Goal: Task Accomplishment & Management: Manage account settings

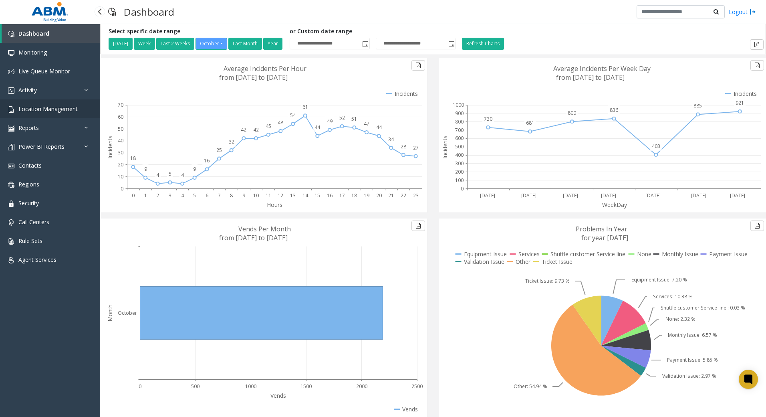
click at [27, 106] on span "Location Management" at bounding box center [47, 109] width 59 height 8
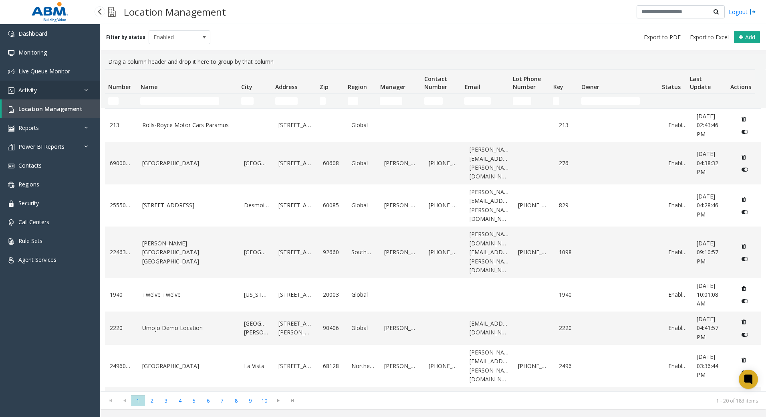
click at [60, 86] on link "Activity" at bounding box center [50, 90] width 100 height 19
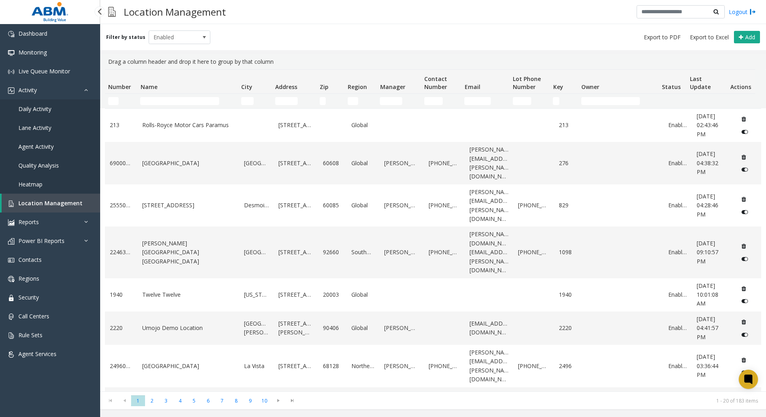
click at [41, 111] on span "Daily Activity" at bounding box center [34, 109] width 33 height 8
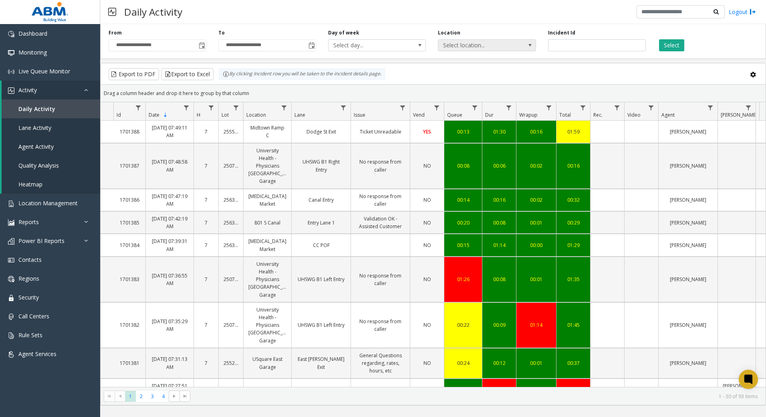
click at [486, 46] on span "Select location..." at bounding box center [477, 45] width 78 height 11
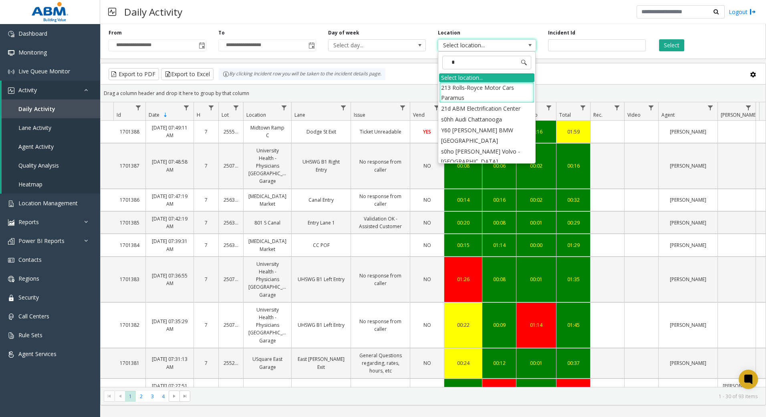
type input "**"
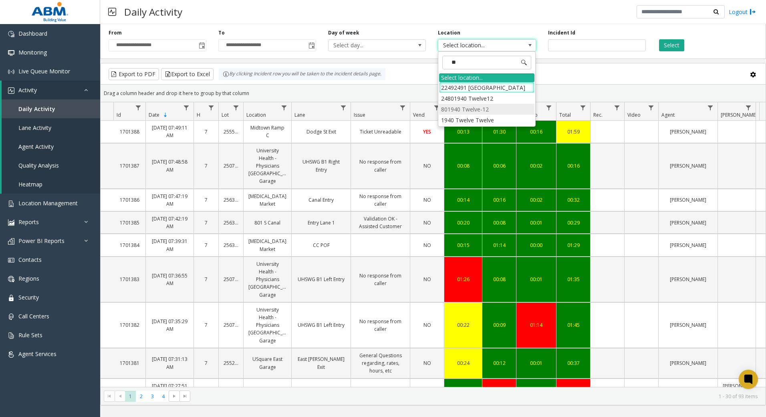
click at [485, 115] on li "801940 Twelve-12" at bounding box center [486, 109] width 95 height 11
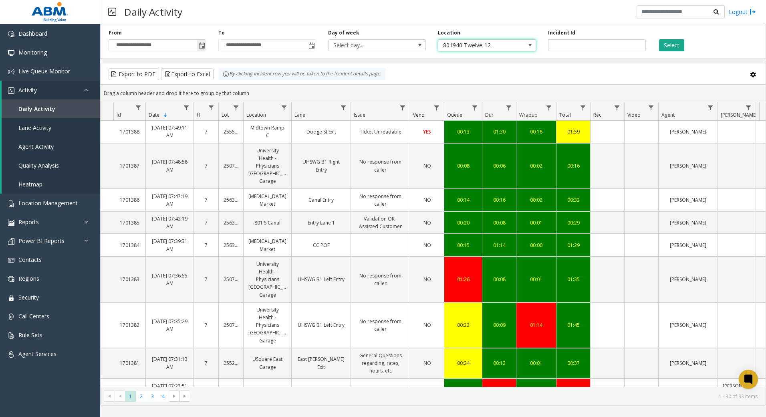
click at [205, 43] on span "Toggle popup" at bounding box center [202, 45] width 6 height 6
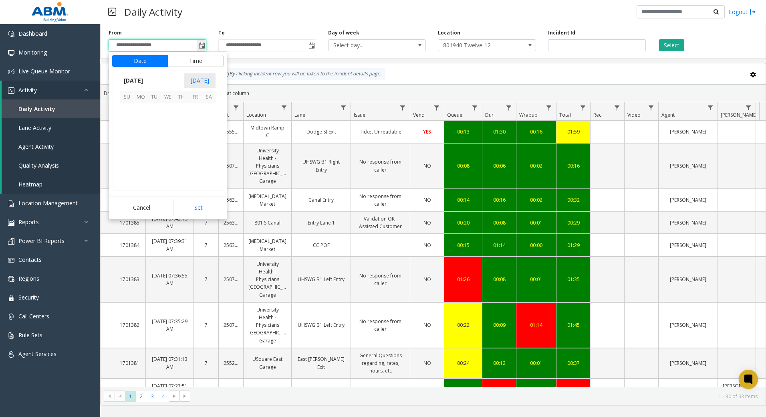
scroll to position [143855, 0]
click at [170, 127] on span "8" at bounding box center [168, 124] width 14 height 14
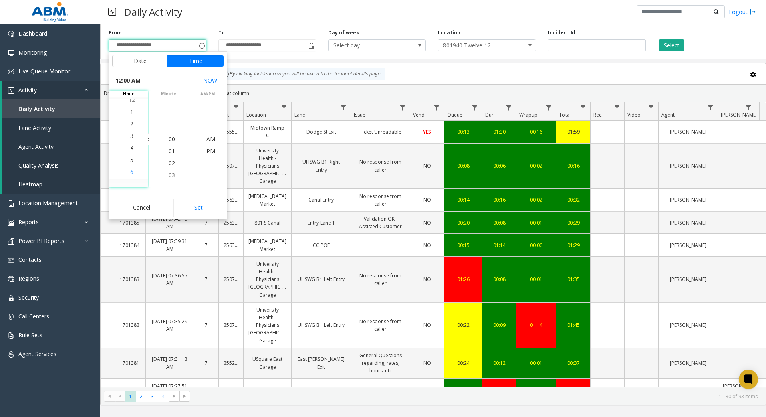
scroll to position [120, 0]
click at [133, 115] on li "4" at bounding box center [132, 115] width 28 height 12
click at [208, 150] on span "PM" at bounding box center [210, 151] width 9 height 8
click at [203, 206] on button "Set" at bounding box center [198, 208] width 50 height 18
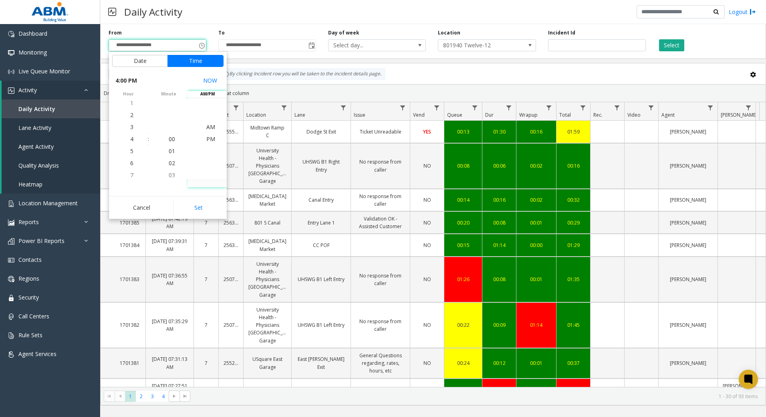
type input "**********"
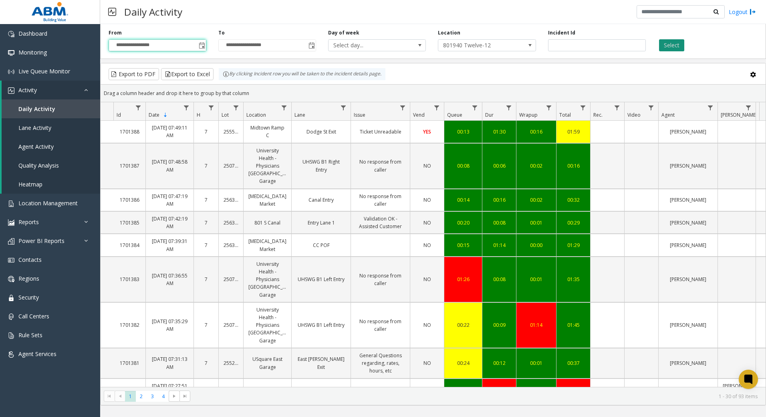
click at [668, 45] on button "Select" at bounding box center [671, 45] width 25 height 12
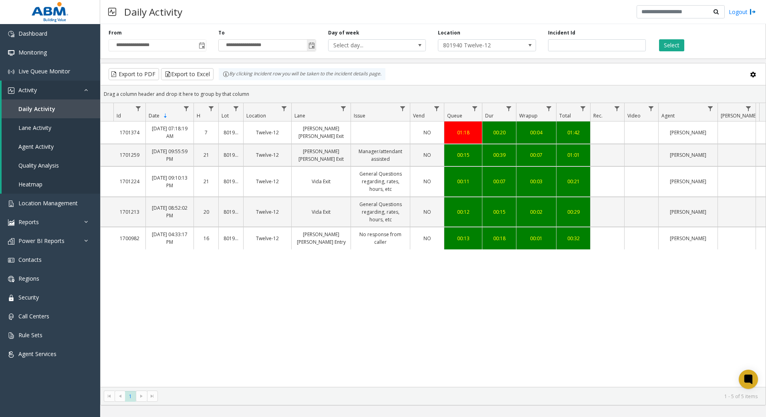
click at [312, 46] on span "Toggle popup" at bounding box center [311, 45] width 6 height 6
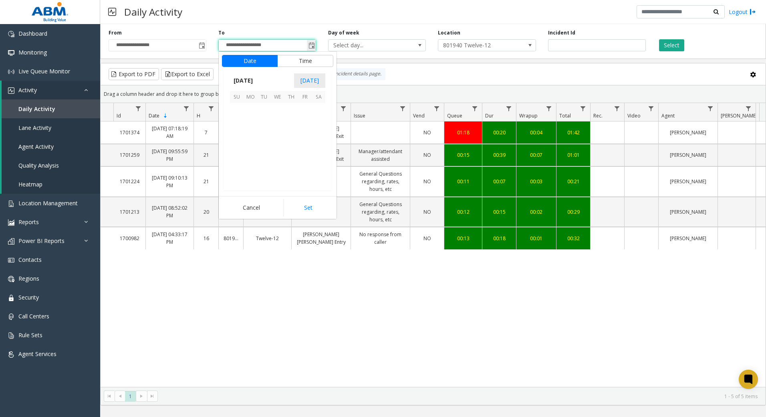
scroll to position [12, 0]
click at [286, 21] on div "Daily Activity Logout" at bounding box center [433, 12] width 666 height 24
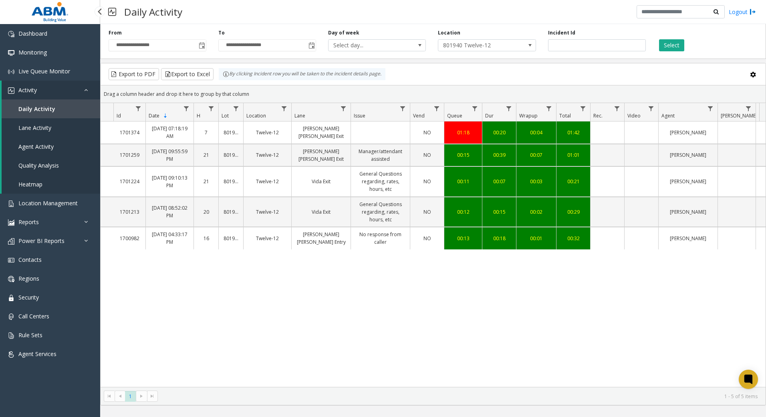
click at [40, 108] on span "Daily Activity" at bounding box center [36, 109] width 37 height 8
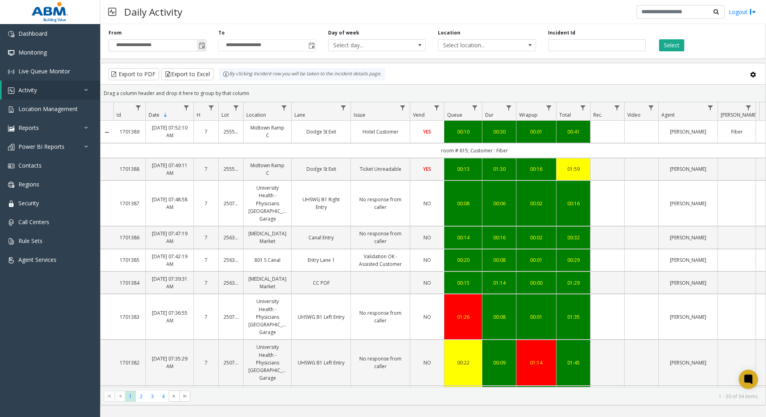
click at [205, 46] on span "Toggle popup" at bounding box center [202, 45] width 6 height 6
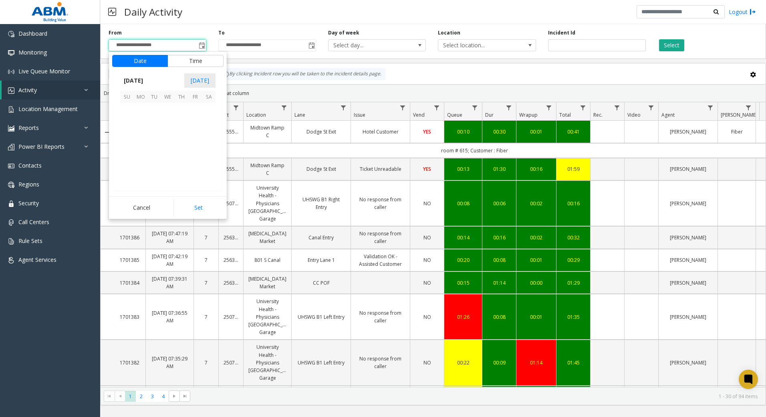
scroll to position [143855, 0]
click at [169, 121] on span "8" at bounding box center [168, 124] width 14 height 14
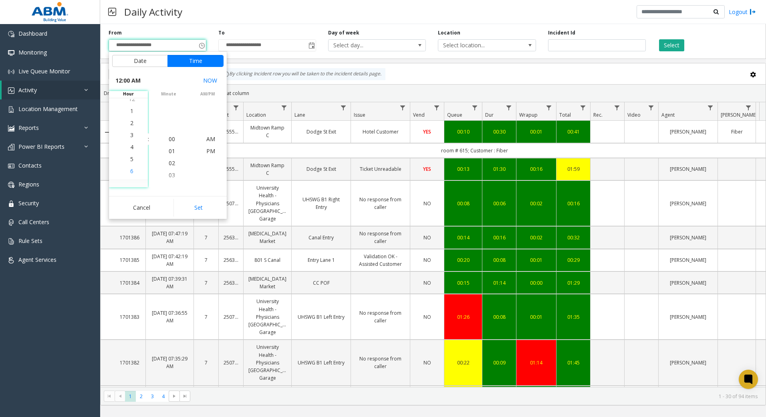
scroll to position [48, 0]
click at [130, 140] on span "4" at bounding box center [131, 139] width 3 height 8
click at [206, 151] on span "PM" at bounding box center [210, 151] width 9 height 8
click at [211, 205] on button "Set" at bounding box center [198, 208] width 50 height 18
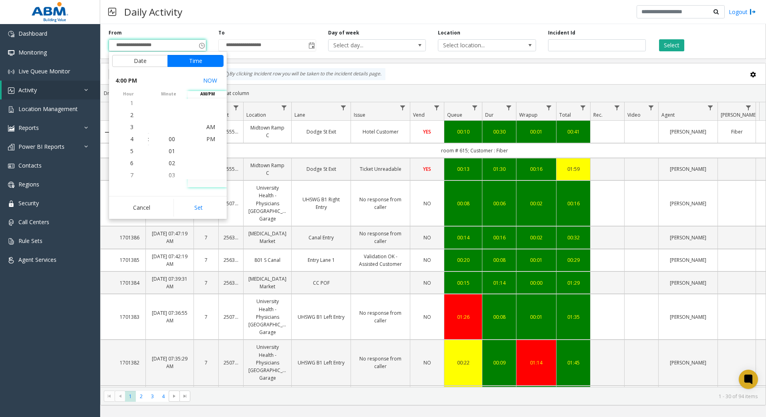
type input "**********"
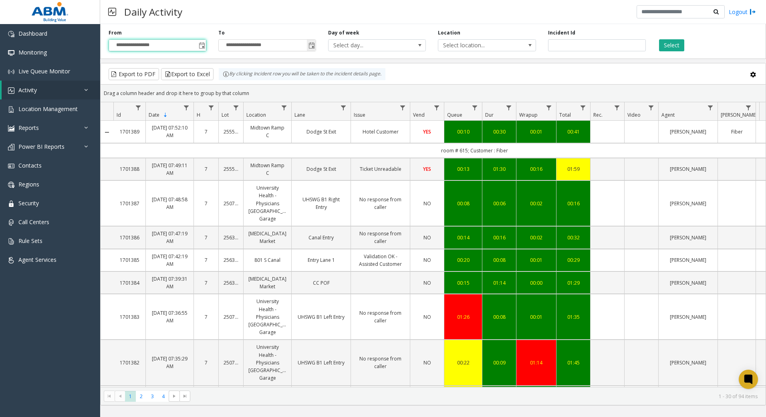
click at [314, 44] on span "Toggle popup" at bounding box center [311, 45] width 6 height 6
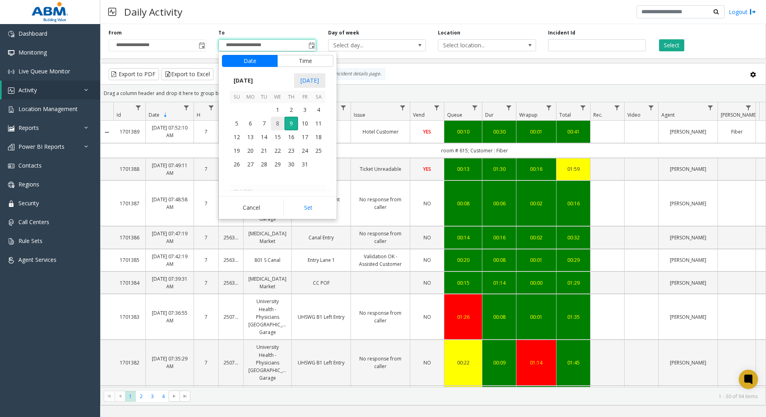
click at [278, 126] on span "8" at bounding box center [278, 124] width 14 height 14
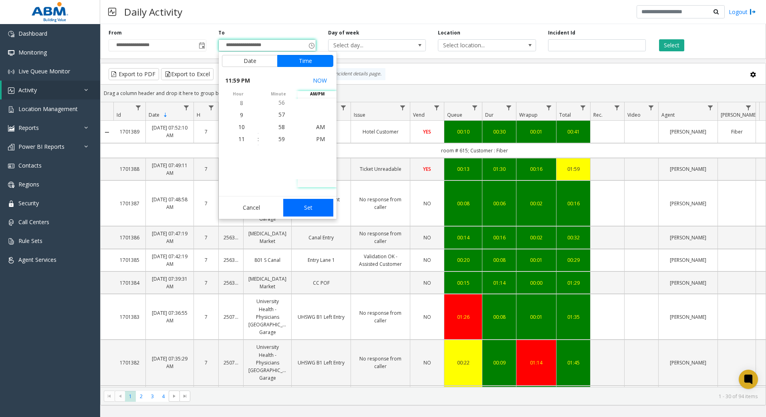
drag, startPoint x: 321, startPoint y: 210, endPoint x: 339, endPoint y: 197, distance: 22.7
click at [321, 209] on button "Set" at bounding box center [308, 208] width 50 height 18
type input "**********"
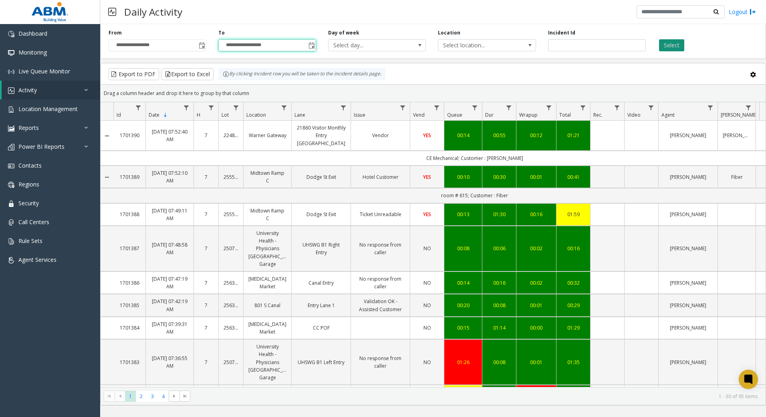
click at [670, 46] on button "Select" at bounding box center [671, 45] width 25 height 12
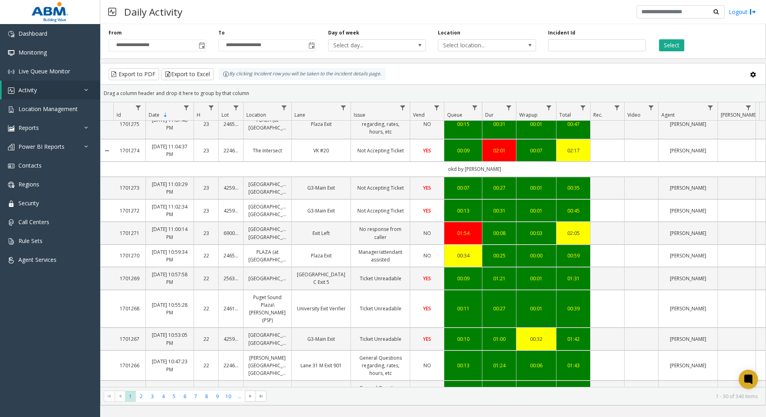
scroll to position [628, 0]
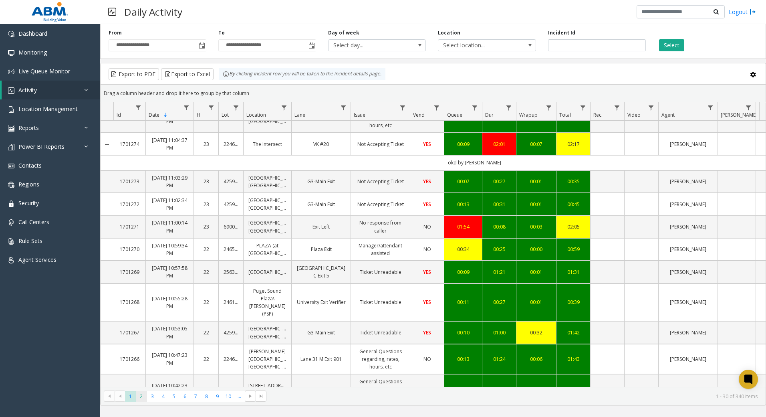
click at [139, 397] on span "2" at bounding box center [141, 396] width 11 height 11
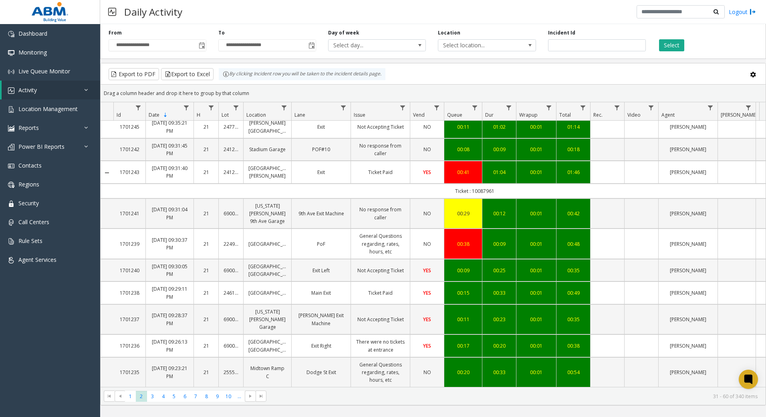
scroll to position [637, 0]
click at [156, 397] on span "3" at bounding box center [152, 396] width 11 height 11
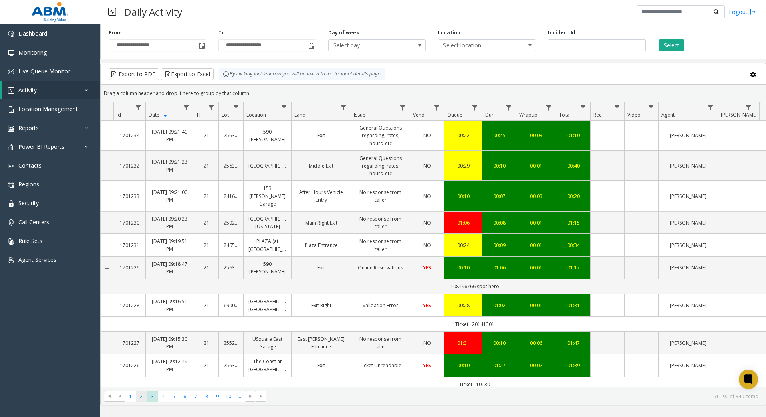
click at [139, 398] on span "2" at bounding box center [141, 396] width 11 height 11
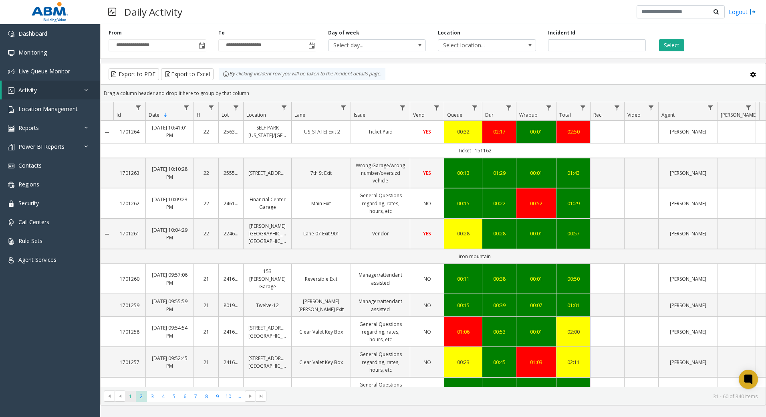
click at [131, 398] on span "1" at bounding box center [130, 396] width 11 height 11
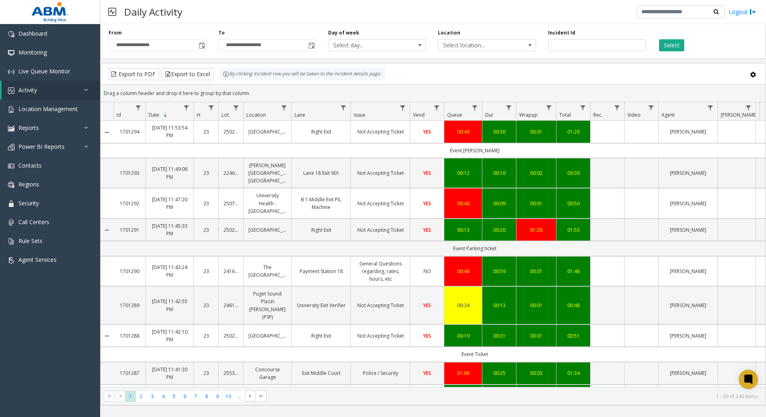
click at [121, 397] on kendo-pager-prev-buttons at bounding box center [115, 395] width 22 height 11
click at [171, 398] on span "5" at bounding box center [174, 396] width 11 height 11
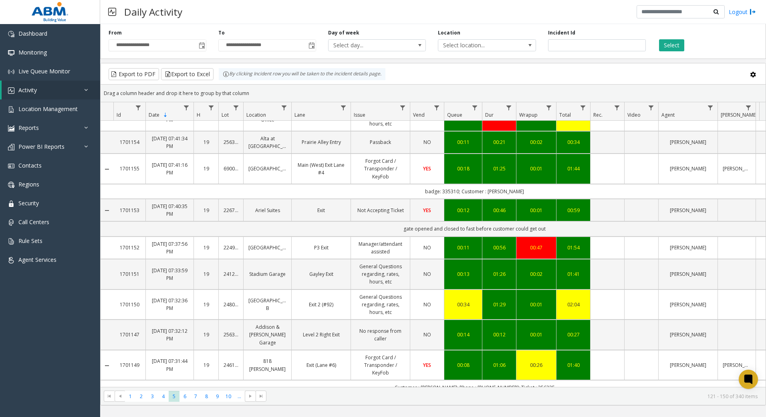
scroll to position [636, 0]
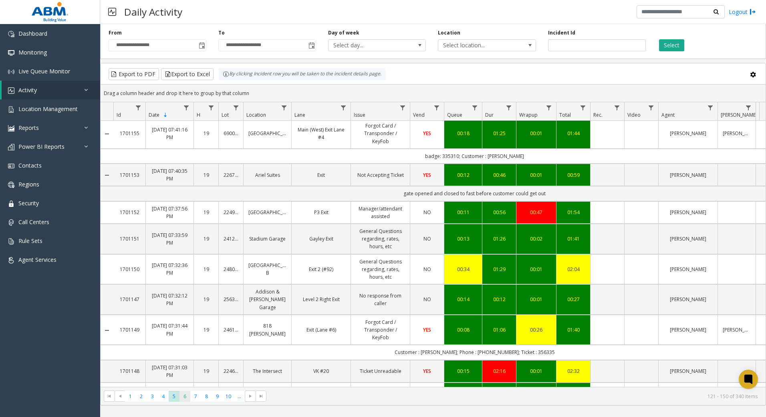
click at [184, 400] on span "6" at bounding box center [184, 396] width 11 height 11
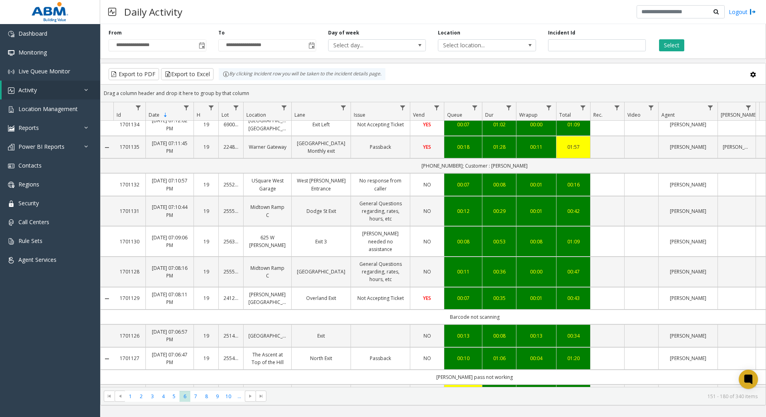
scroll to position [360, 0]
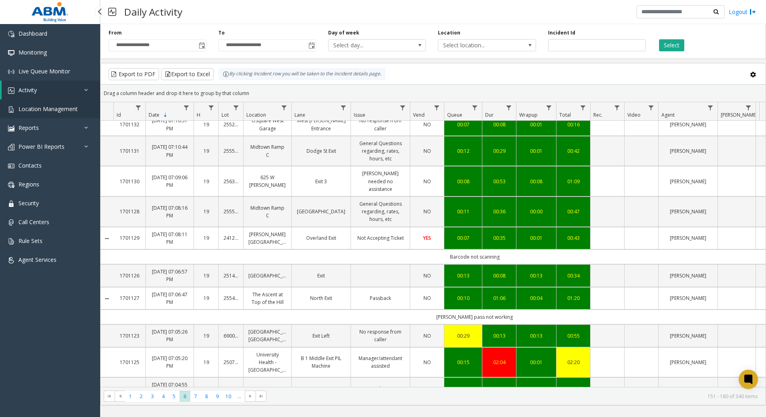
click at [70, 103] on link "Location Management" at bounding box center [50, 108] width 100 height 19
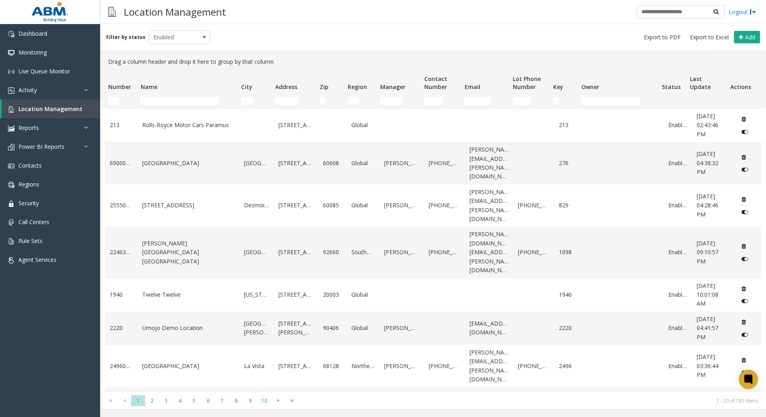
click at [158, 94] on td "Name Filter" at bounding box center [187, 101] width 101 height 14
click at [162, 98] on input "Name Filter" at bounding box center [179, 101] width 79 height 8
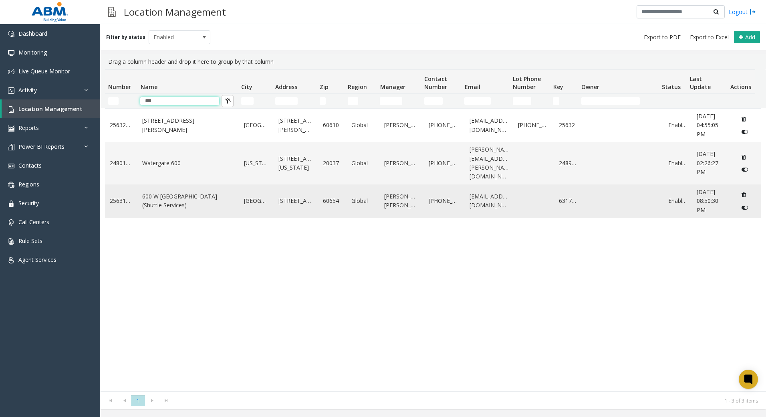
type input "***"
click at [193, 196] on link "600 W [GEOGRAPHIC_DATA] (Shuttle Services)" at bounding box center [188, 201] width 92 height 18
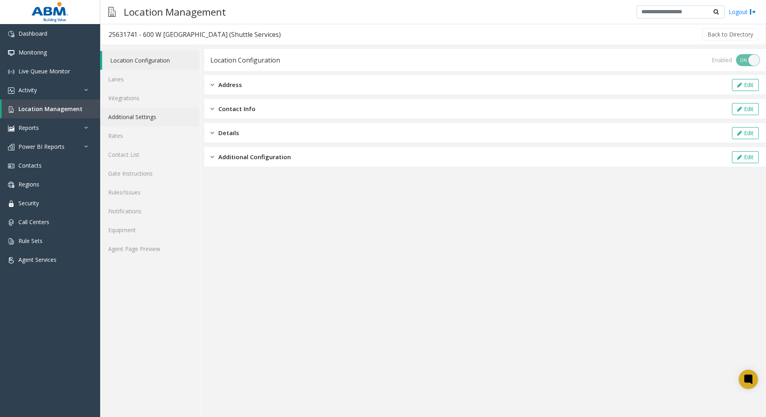
click at [152, 116] on link "Additional Settings" at bounding box center [150, 116] width 100 height 19
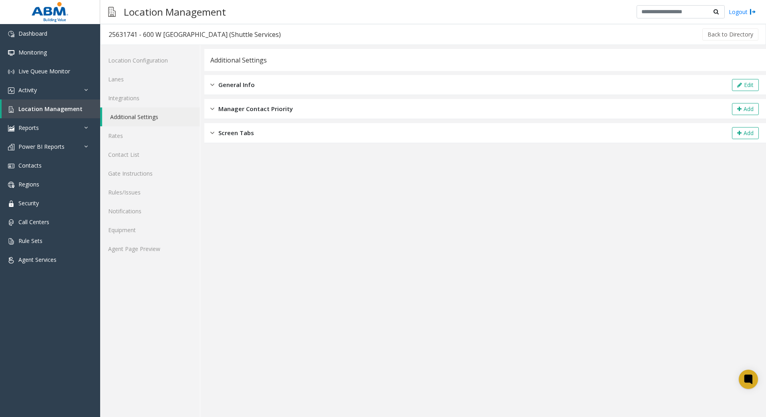
click at [240, 86] on span "General Info" at bounding box center [236, 84] width 36 height 9
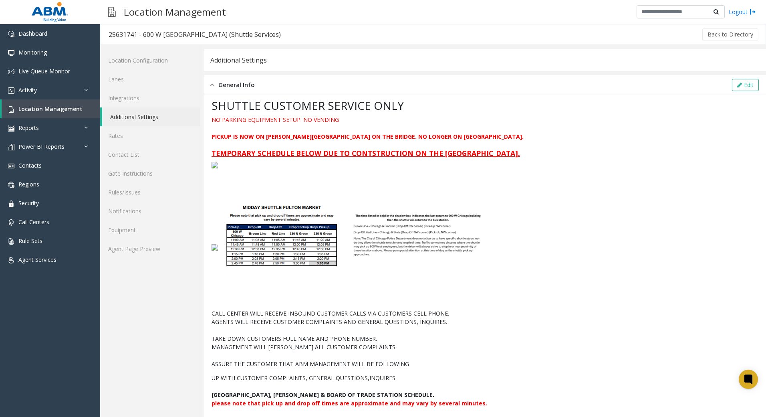
click at [301, 239] on img at bounding box center [372, 246] width 308 height 123
click at [215, 246] on img at bounding box center [214, 247] width 6 height 6
click at [739, 86] on button "Edit" at bounding box center [745, 85] width 27 height 12
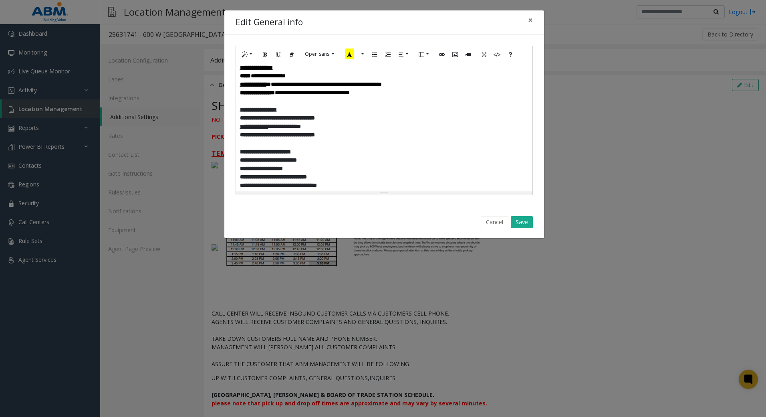
scroll to position [320, 0]
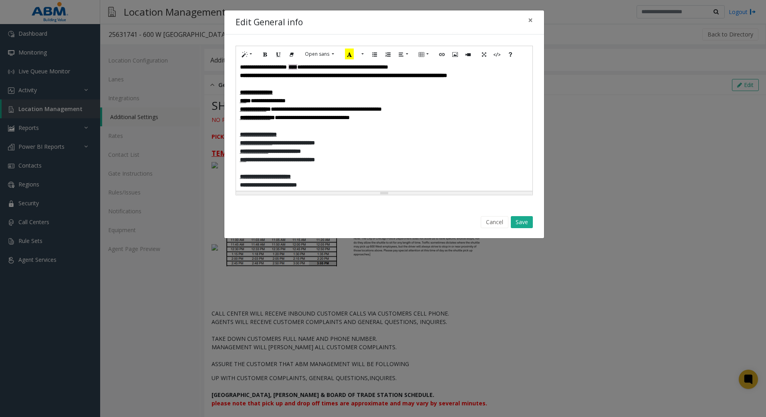
click at [432, 113] on p "**********" at bounding box center [384, 109] width 288 height 8
click at [443, 113] on p "**********" at bounding box center [384, 109] width 288 height 8
click at [499, 226] on button "Cancel" at bounding box center [495, 222] width 28 height 12
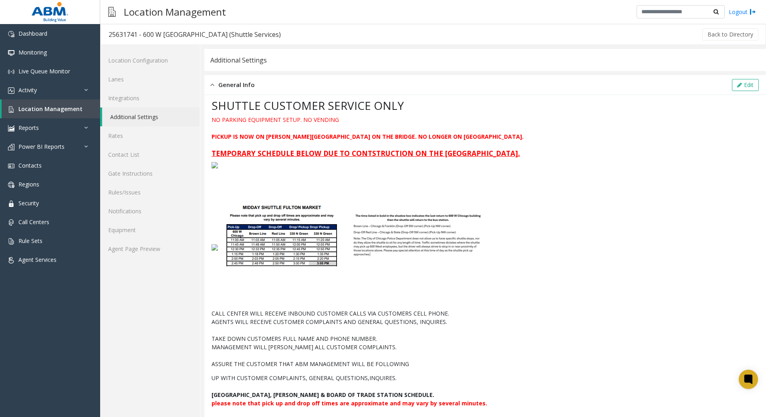
click at [215, 245] on img at bounding box center [214, 247] width 6 height 6
click at [141, 78] on link "Lanes" at bounding box center [150, 79] width 100 height 19
